Goal: Information Seeking & Learning: Learn about a topic

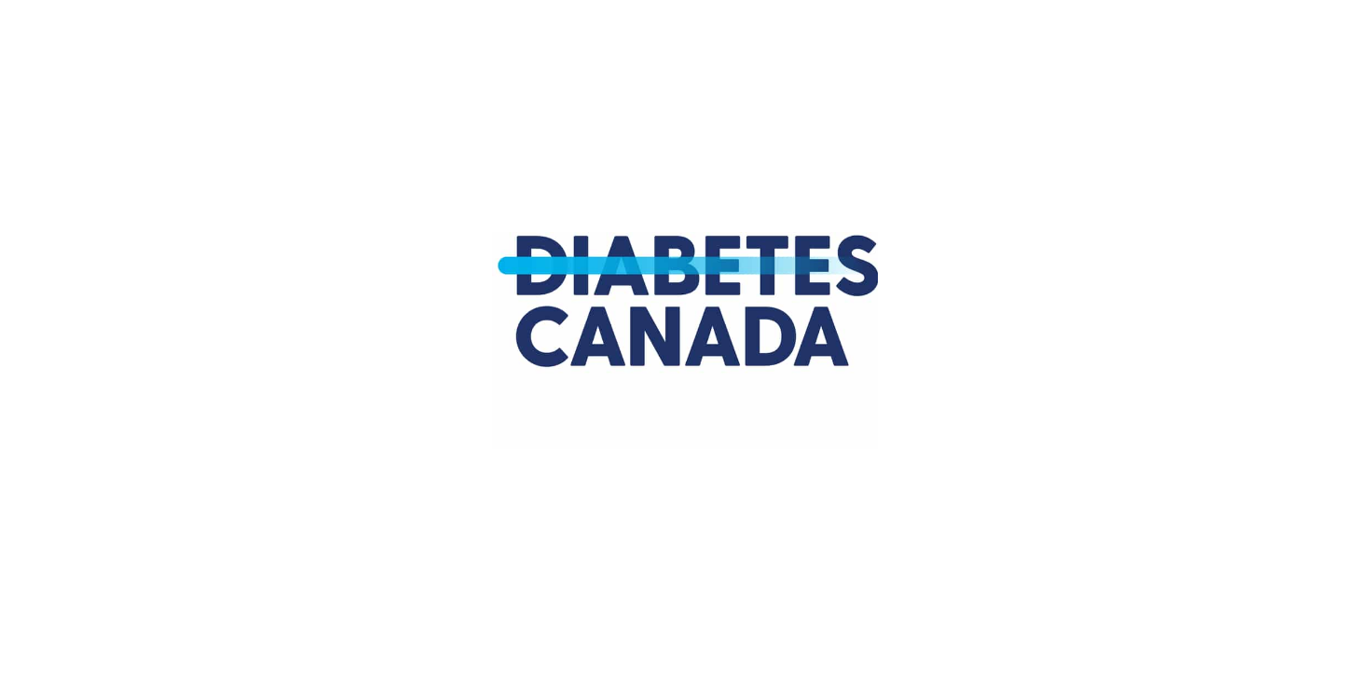
click at [821, 113] on img at bounding box center [685, 340] width 386 height 681
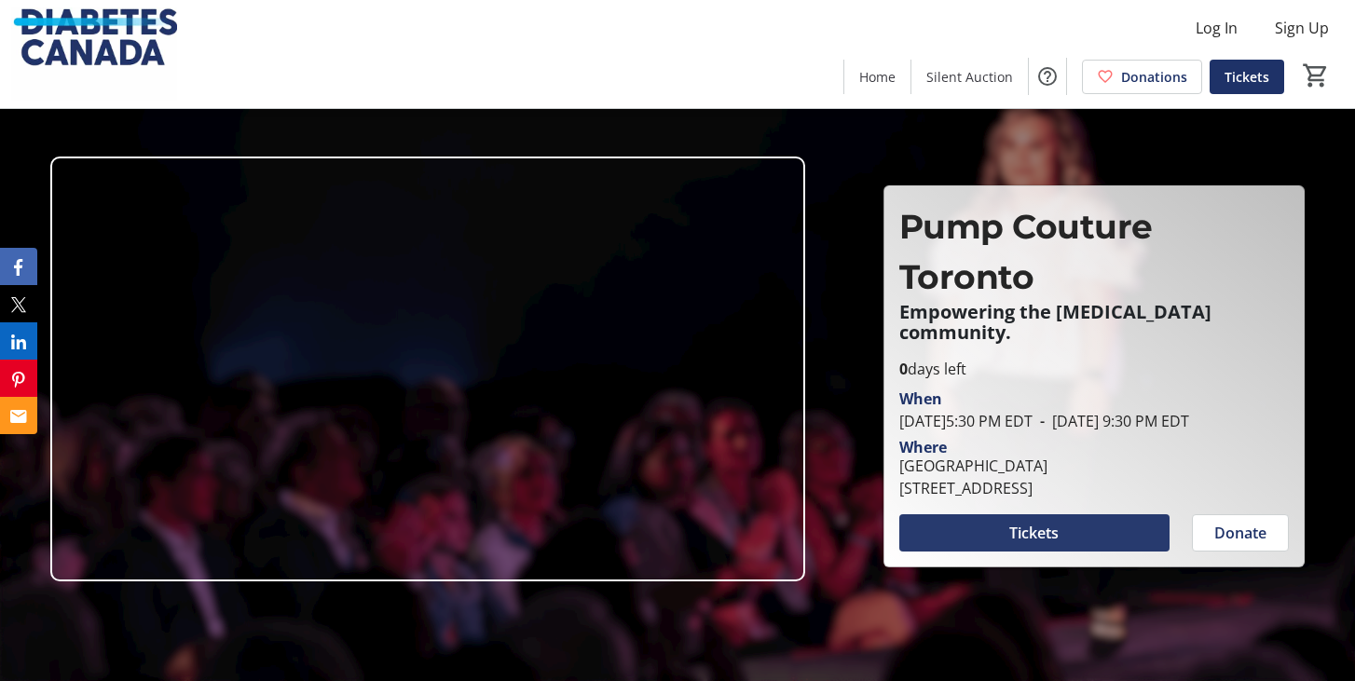
click at [994, 549] on span at bounding box center [1034, 533] width 271 height 45
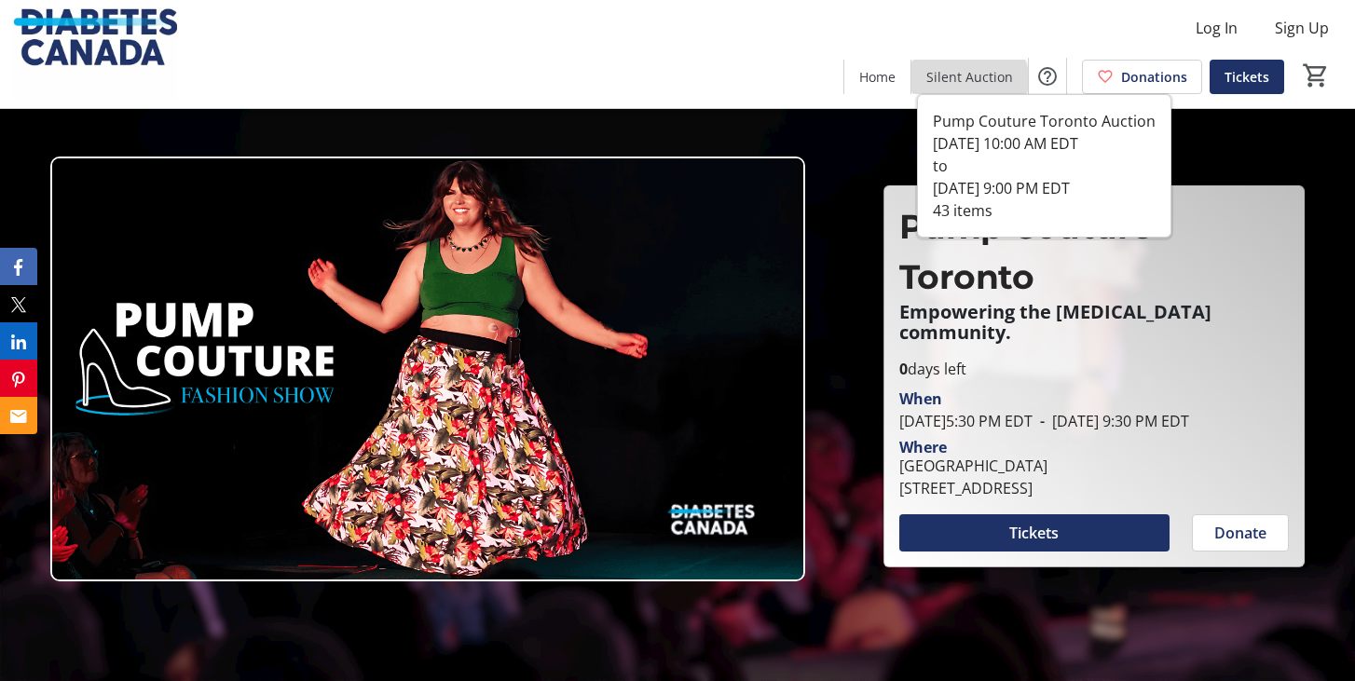
click at [972, 83] on span "Silent Auction" at bounding box center [969, 77] width 87 height 20
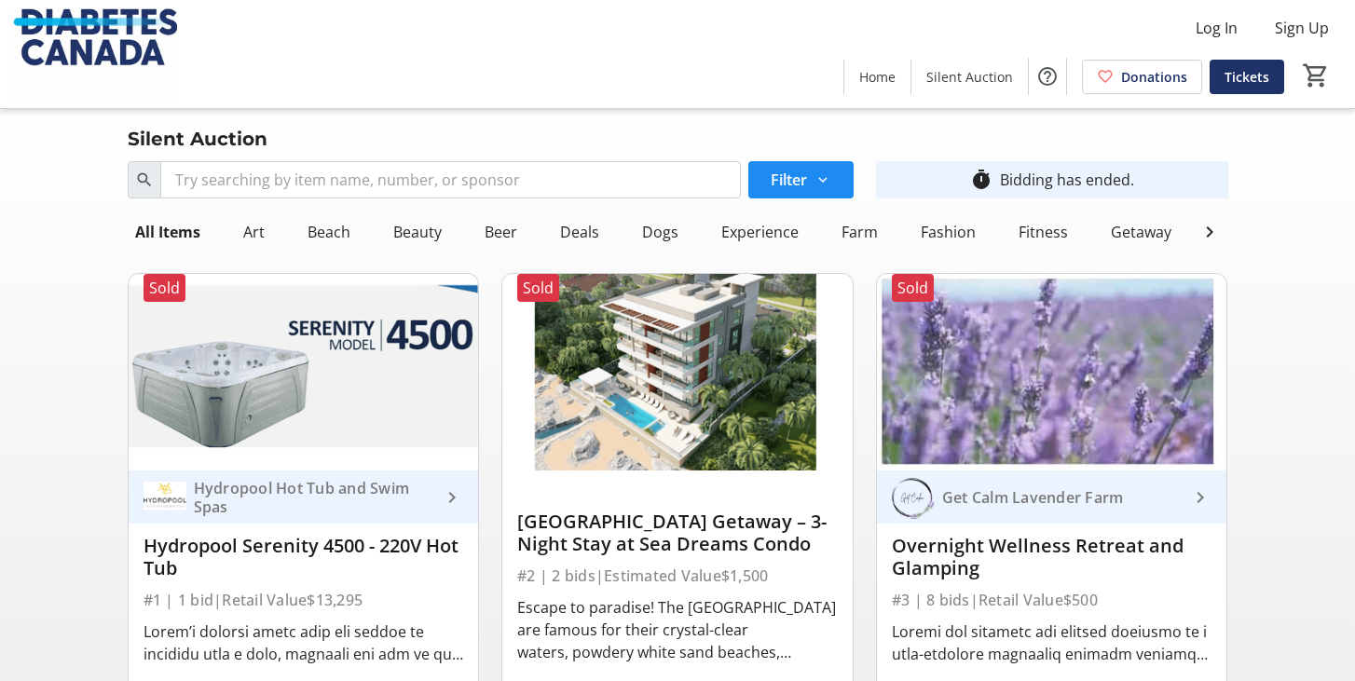
click at [350, 350] on img at bounding box center [304, 372] width 350 height 197
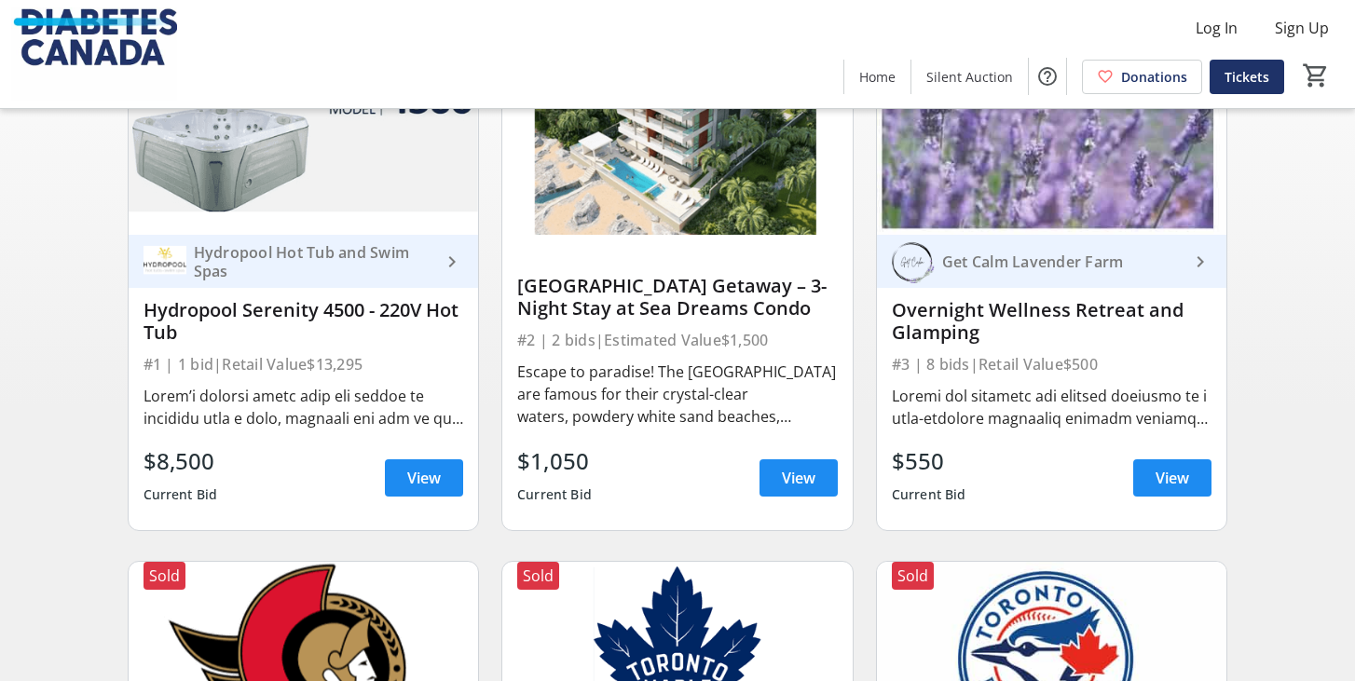
scroll to position [278, 0]
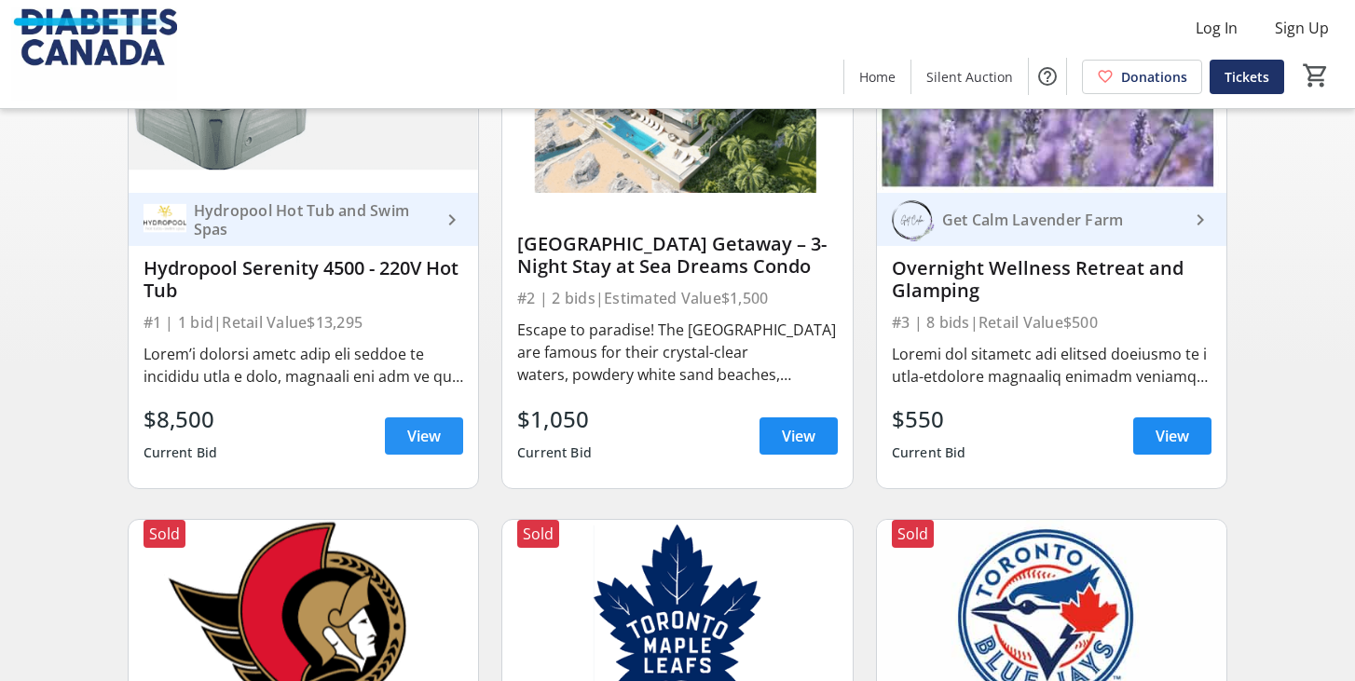
click at [436, 442] on span "View" at bounding box center [424, 436] width 34 height 22
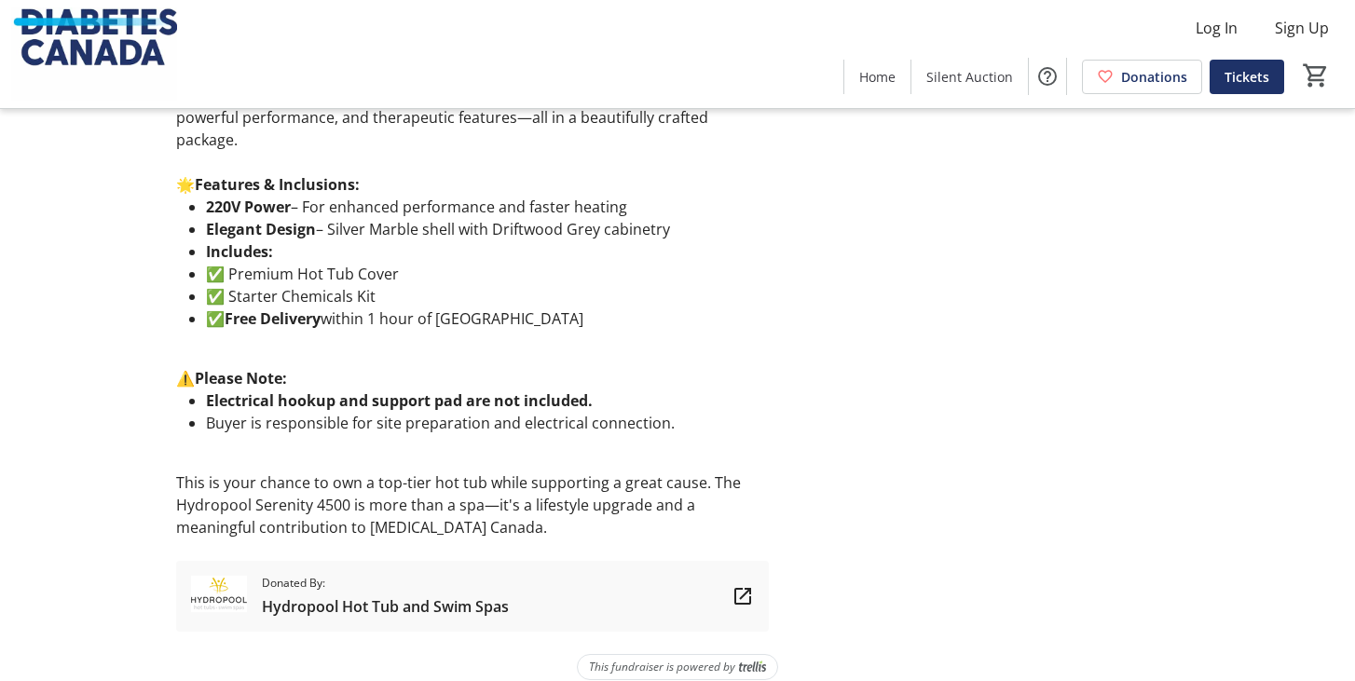
scroll to position [695, 0]
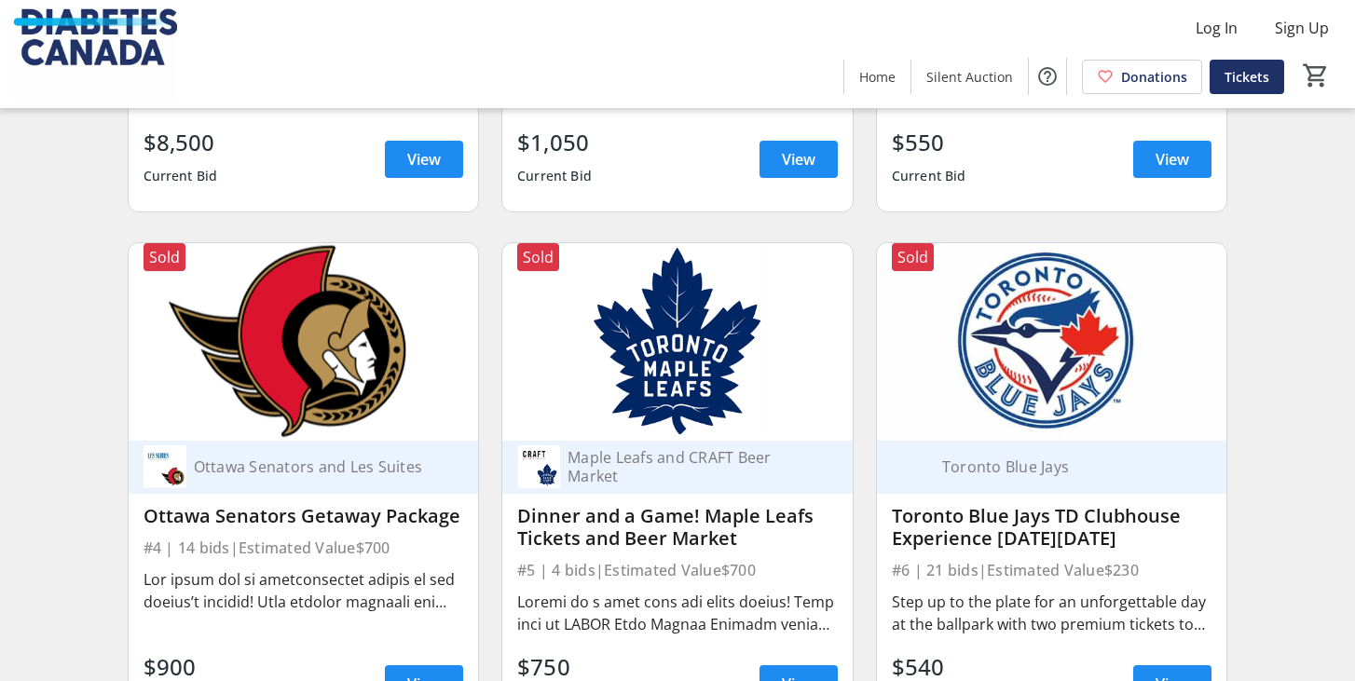
scroll to position [608, 0]
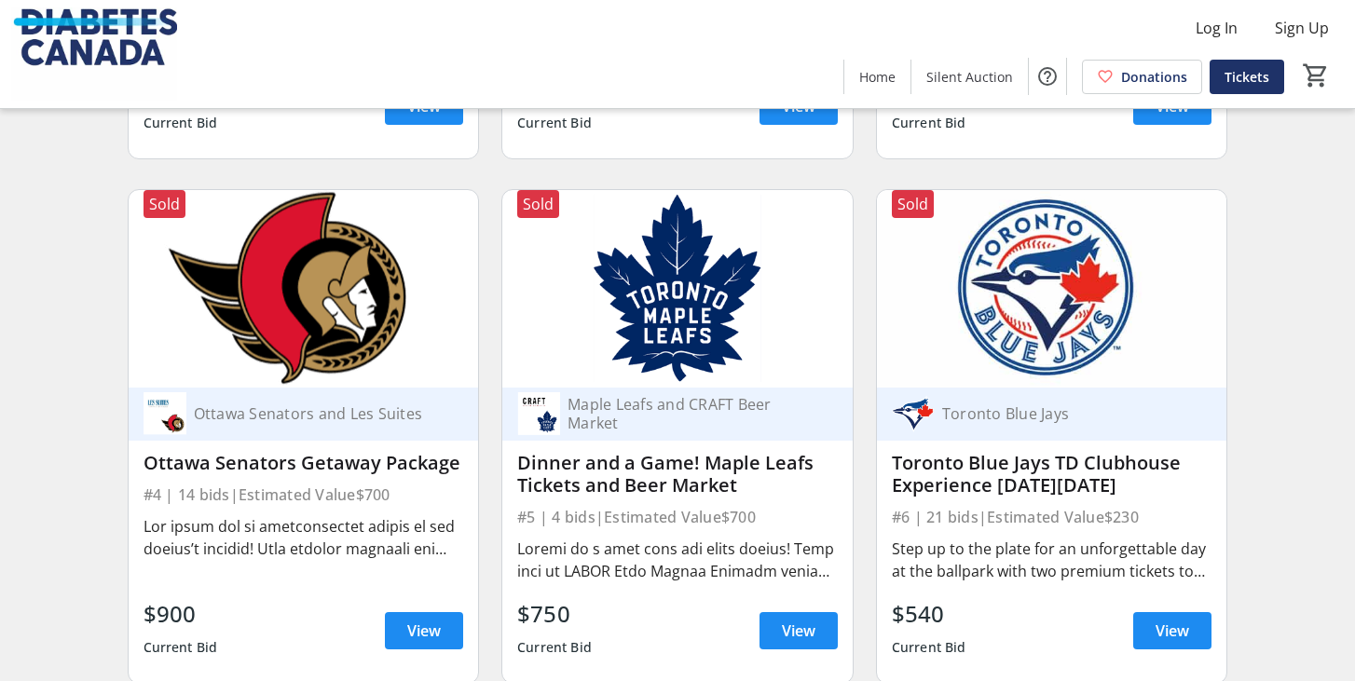
click at [1123, 497] on div "Toronto Blue Jays TD Clubhouse Experience [DATE][DATE]" at bounding box center [1052, 474] width 321 height 45
click at [1122, 496] on div "Toronto Blue Jays TD Clubhouse Experience [DATE][DATE]" at bounding box center [1052, 474] width 321 height 45
click at [1022, 314] on img at bounding box center [1052, 288] width 350 height 197
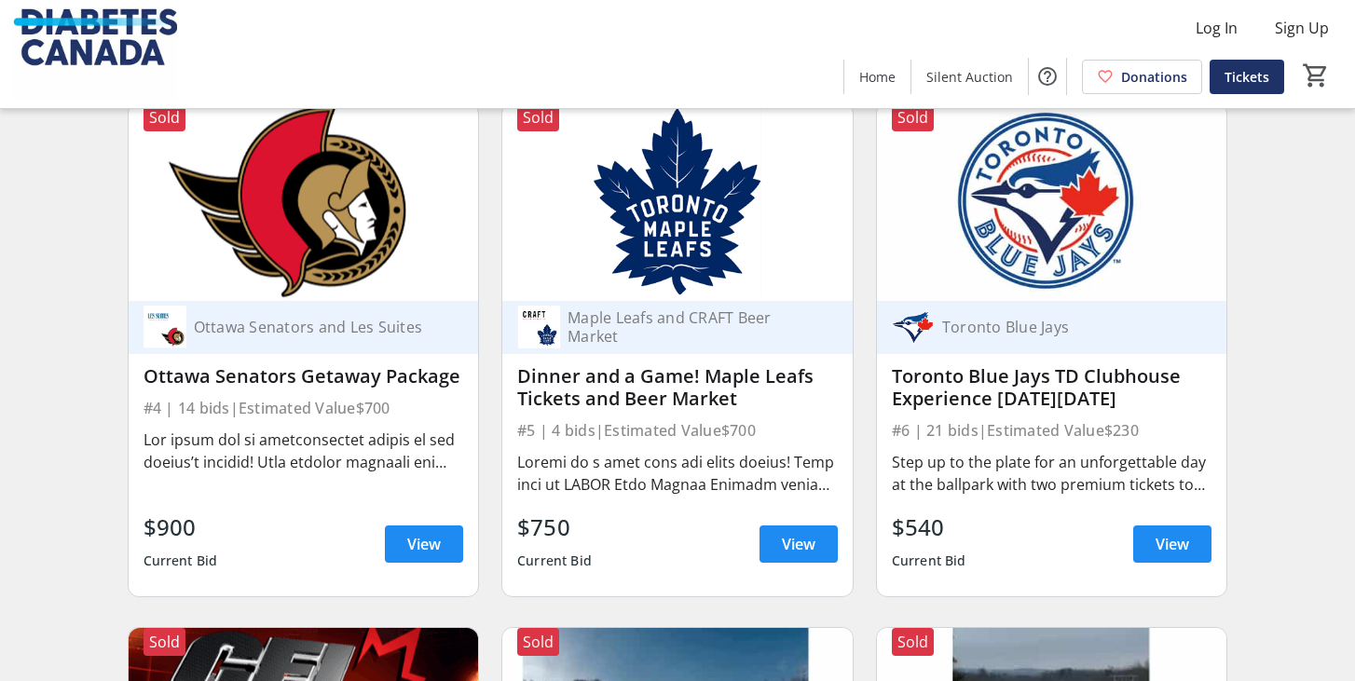
scroll to position [721, 0]
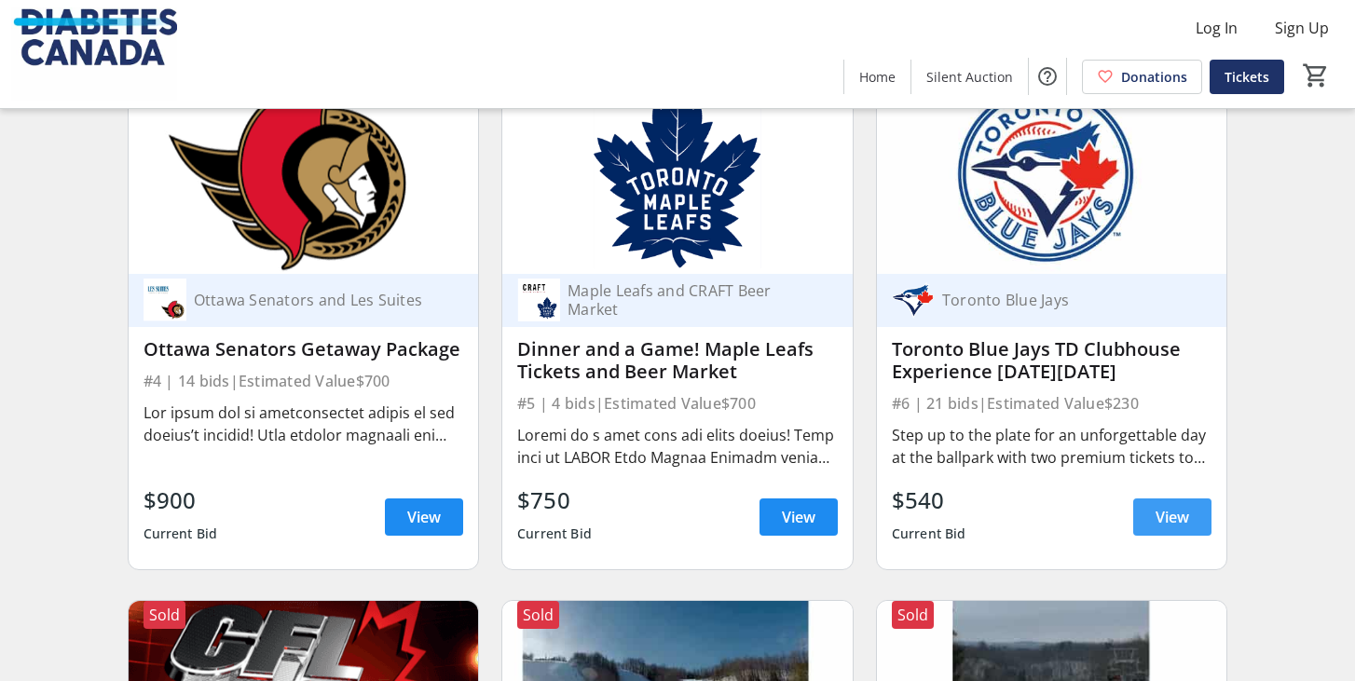
click at [1185, 528] on span "View" at bounding box center [1173, 517] width 34 height 22
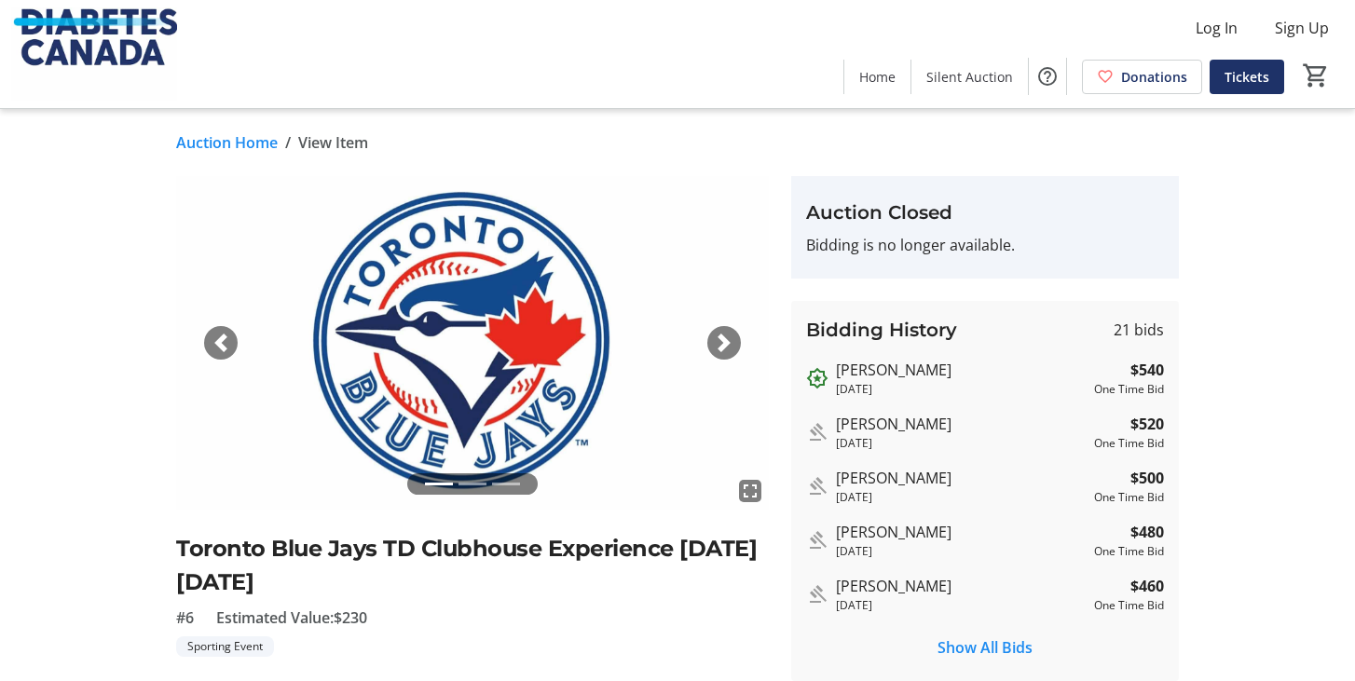
click at [737, 340] on div "Next" at bounding box center [724, 343] width 34 height 34
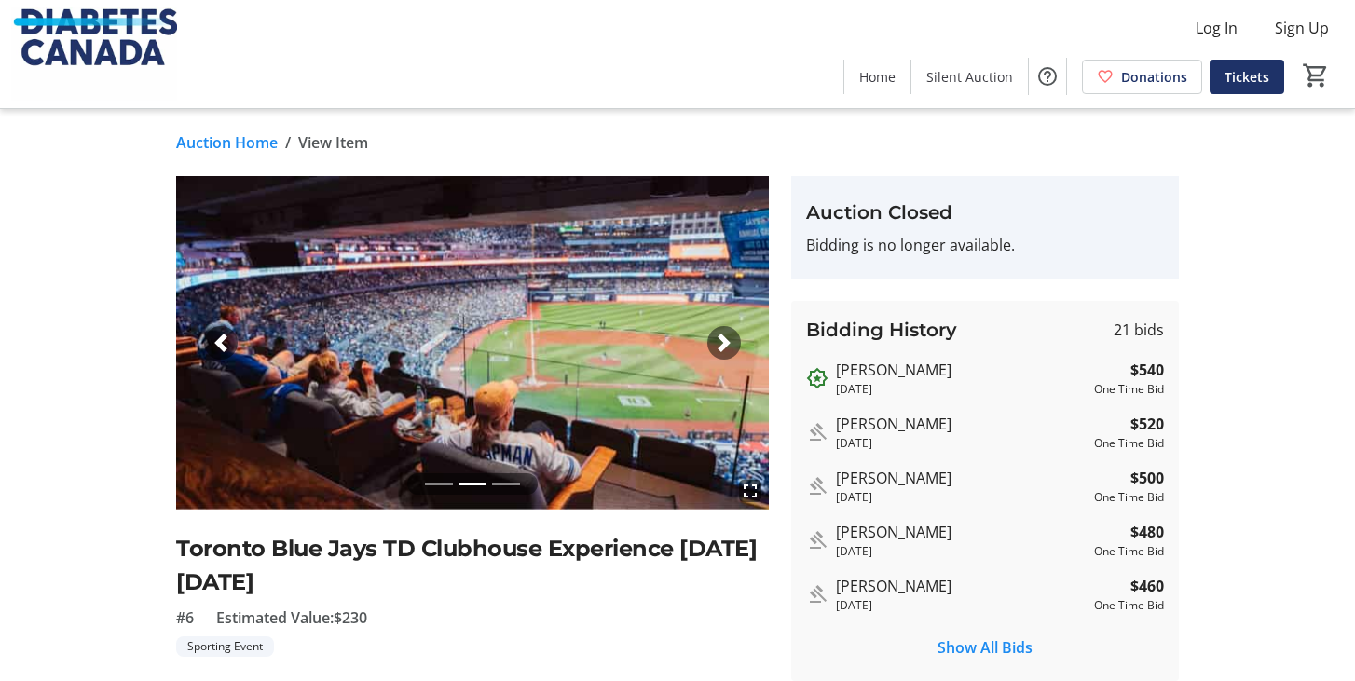
click at [737, 340] on div "Next" at bounding box center [724, 343] width 34 height 34
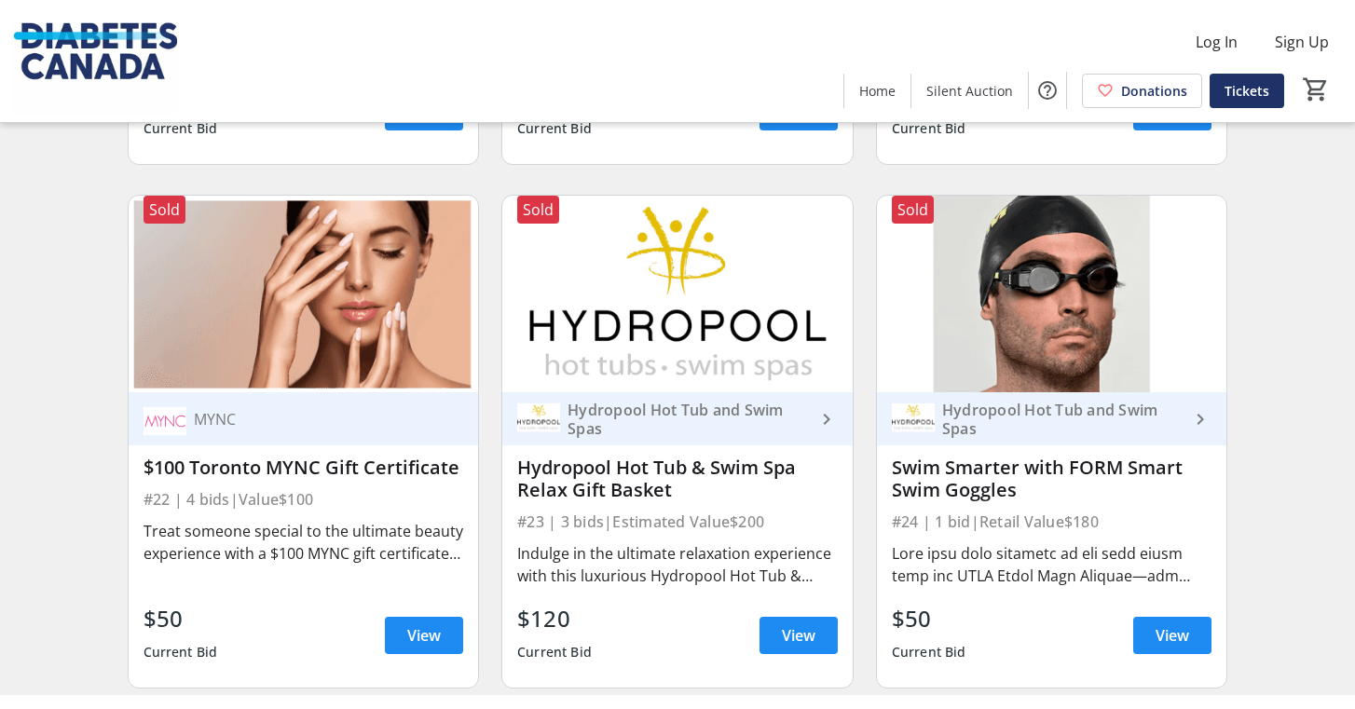
scroll to position [3949, 0]
